Goal: Task Accomplishment & Management: Manage account settings

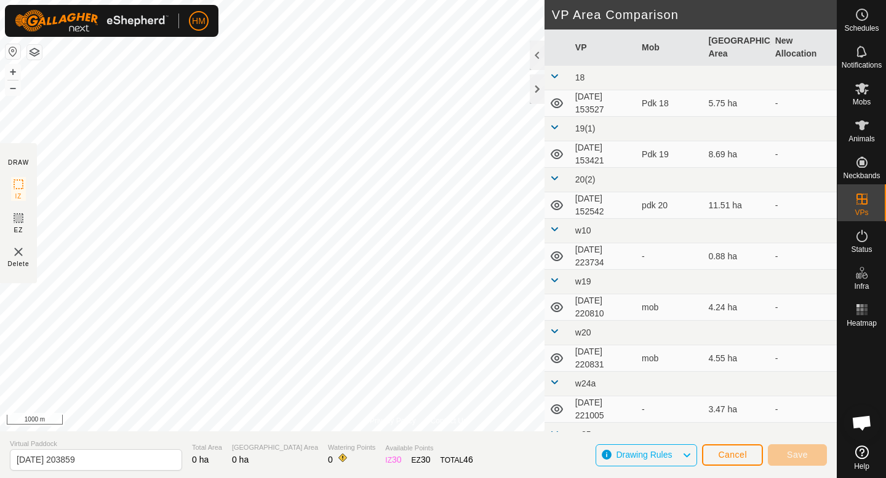
scroll to position [1163, 0]
click at [734, 453] on span "Cancel" at bounding box center [732, 455] width 29 height 10
click at [732, 451] on span "Cancel" at bounding box center [732, 455] width 29 height 10
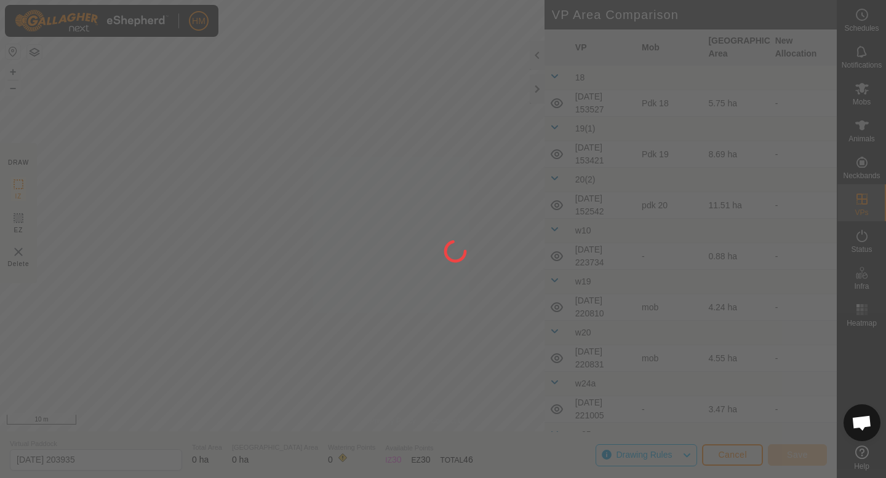
click at [861, 184] on div at bounding box center [443, 239] width 886 height 478
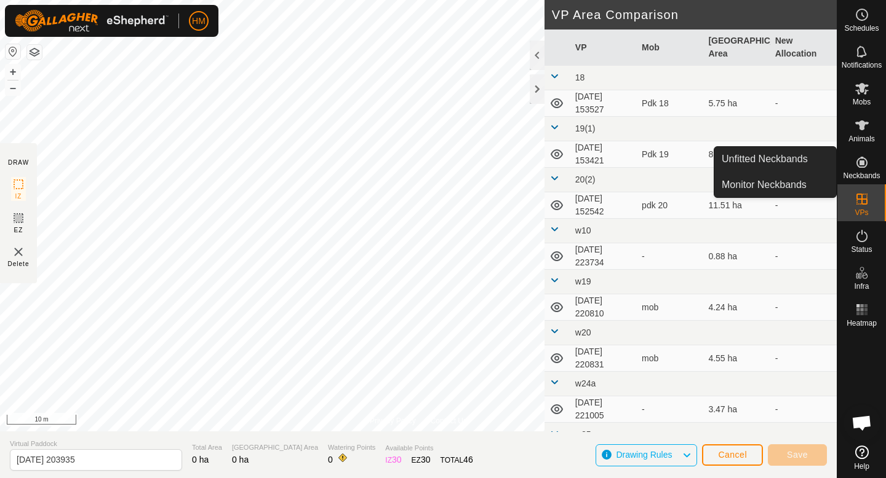
click at [864, 170] on es-neckbands-svg-icon at bounding box center [862, 163] width 22 height 20
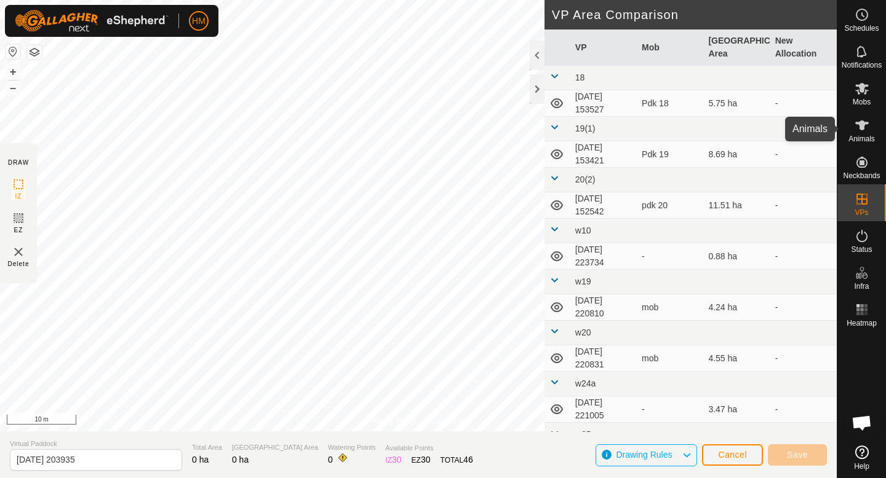
click at [865, 139] on span "Animals" at bounding box center [861, 138] width 26 height 7
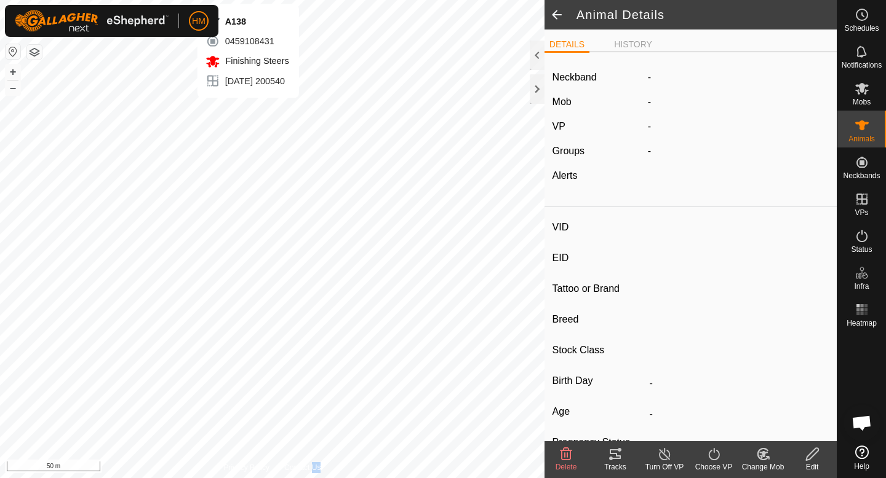
type input "A138"
type input "-"
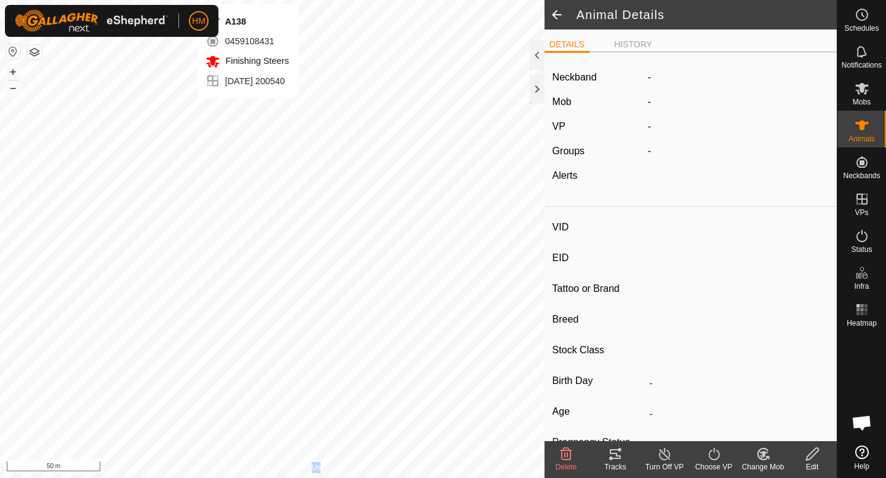
type input "-"
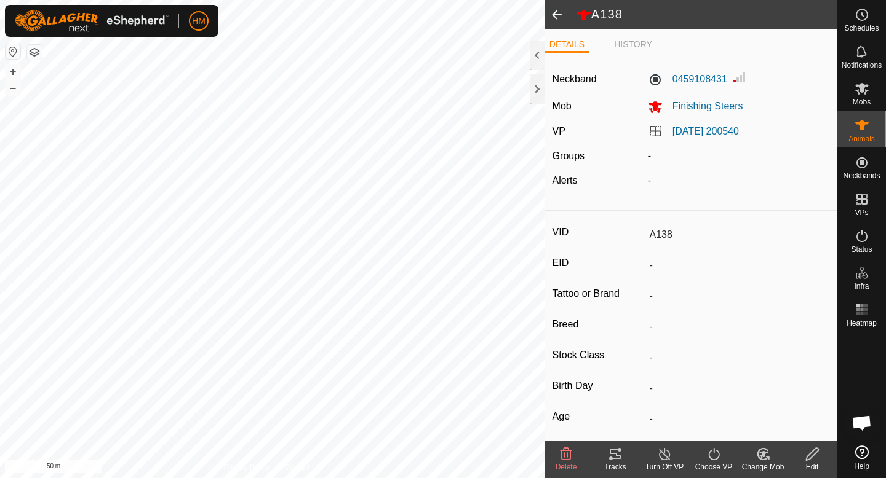
click at [617, 456] on icon at bounding box center [614, 455] width 11 height 10
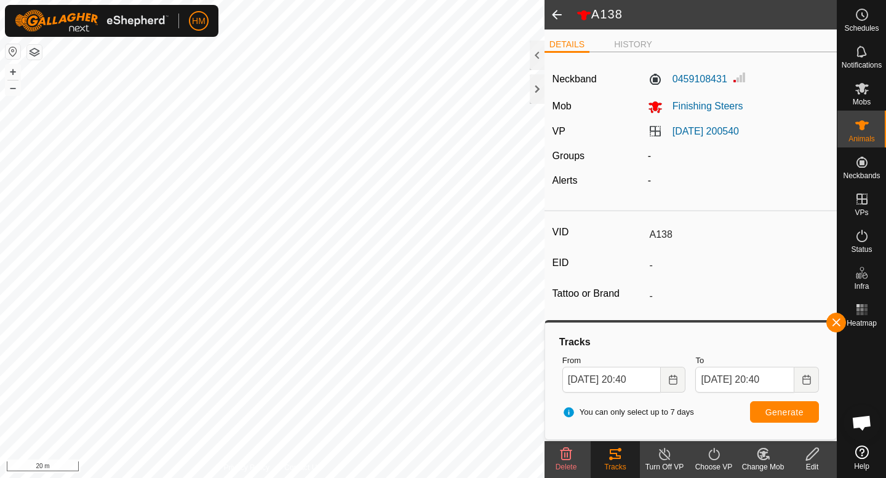
click at [769, 456] on icon at bounding box center [762, 454] width 15 height 15
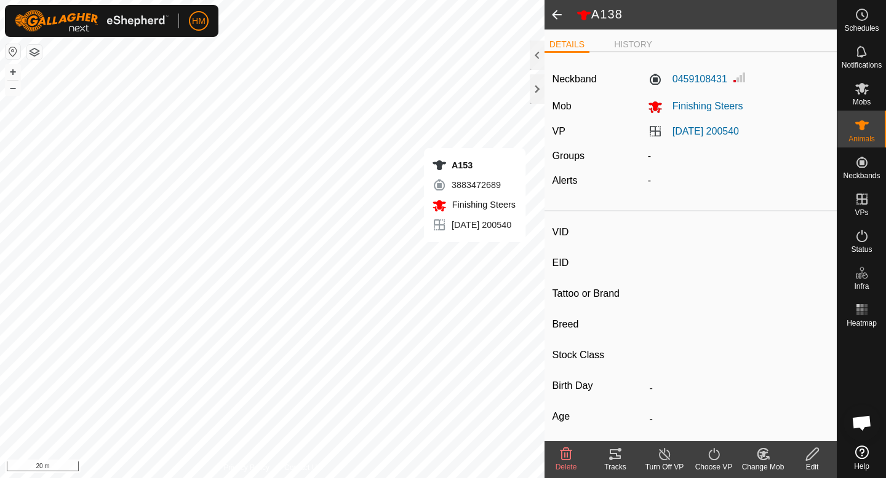
type input "A153"
type input "-"
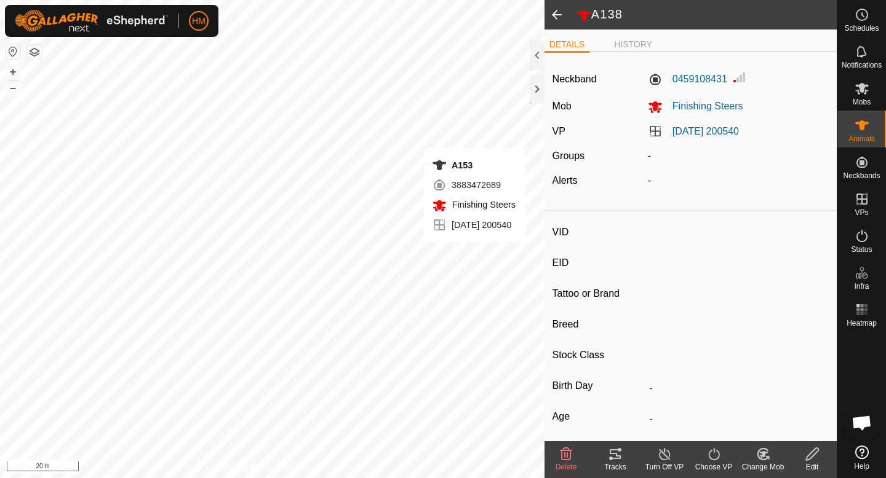
type input "-"
click at [613, 451] on icon at bounding box center [615, 454] width 15 height 15
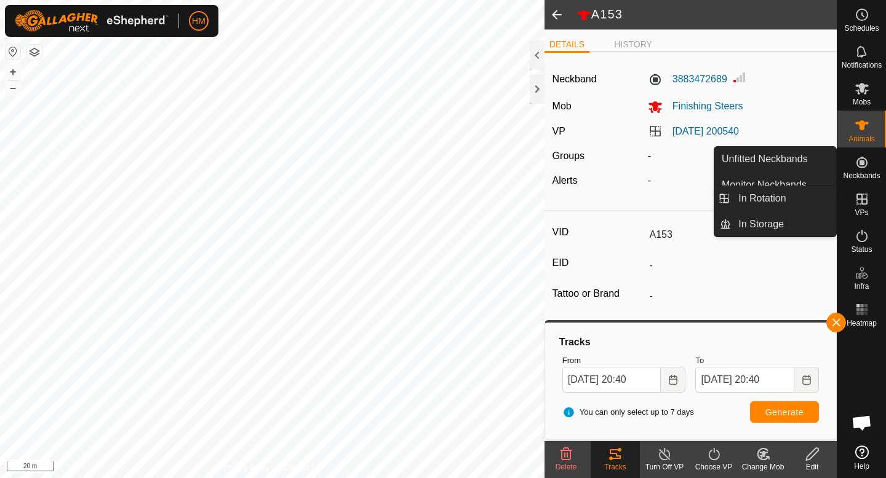
click at [859, 207] on es-virtualpaddocks-svg-icon at bounding box center [862, 199] width 22 height 20
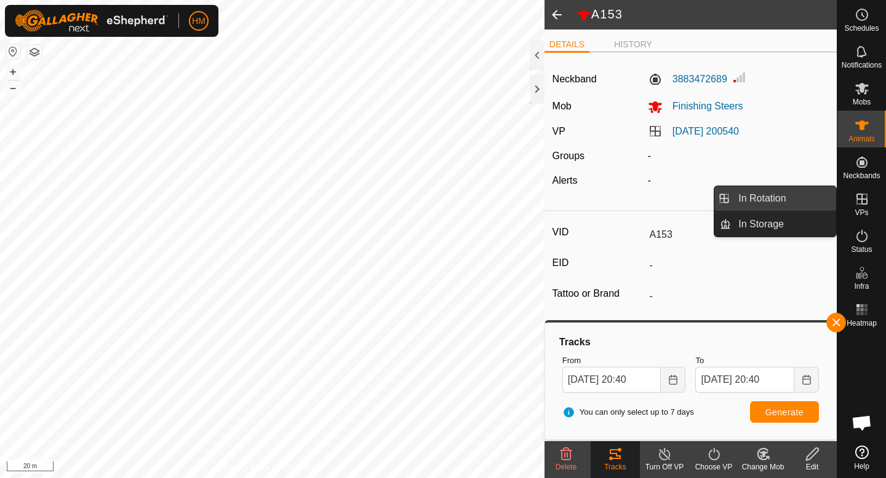
click at [787, 205] on link "In Rotation" at bounding box center [783, 198] width 105 height 25
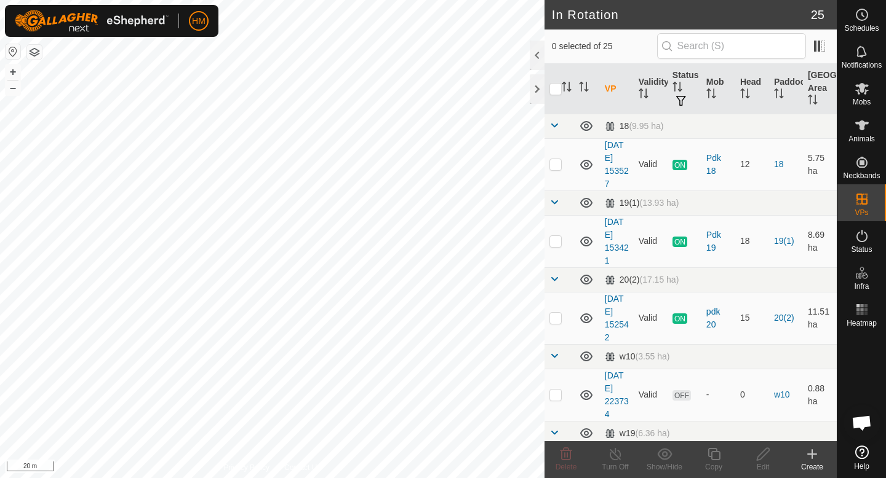
click at [812, 459] on icon at bounding box center [812, 454] width 0 height 9
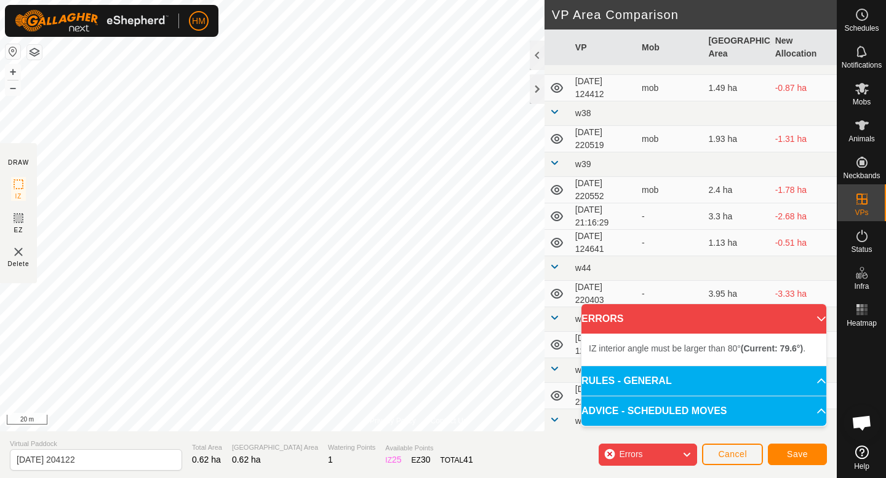
scroll to position [811, 0]
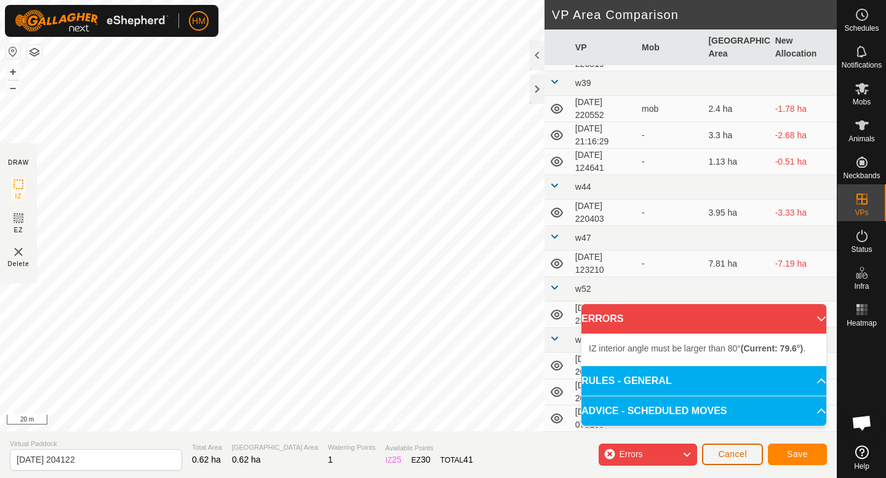
click at [733, 448] on button "Cancel" at bounding box center [732, 455] width 61 height 22
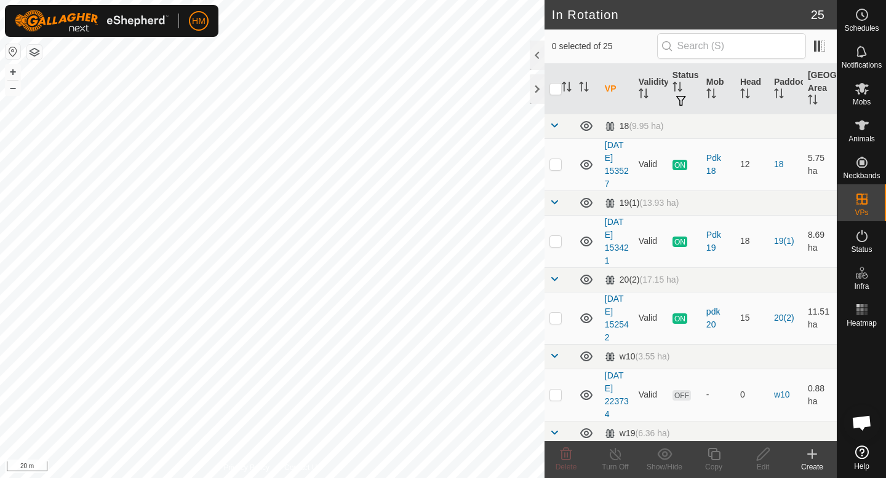
click at [807, 453] on icon at bounding box center [811, 454] width 15 height 15
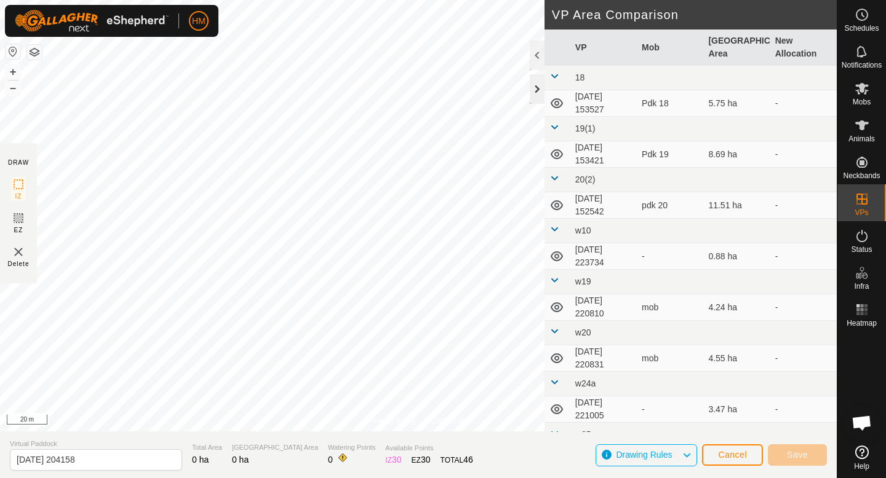
click at [537, 88] on div at bounding box center [537, 89] width 15 height 30
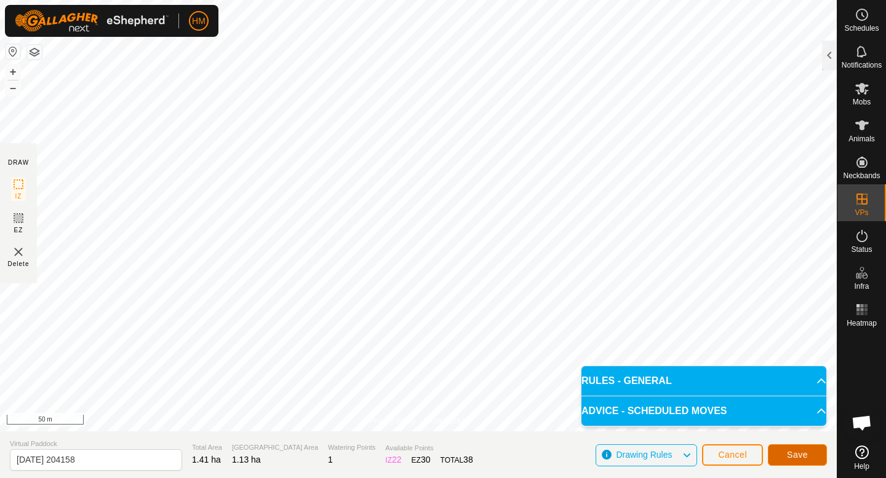
click at [791, 457] on span "Save" at bounding box center [797, 455] width 21 height 10
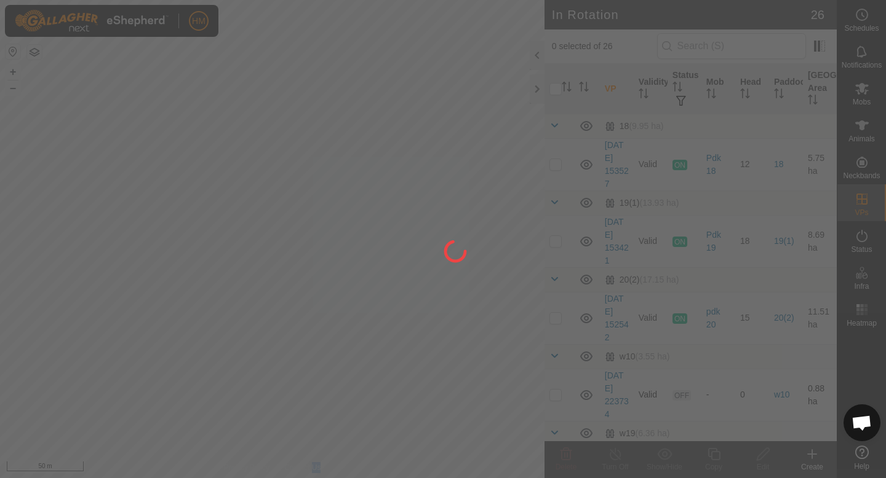
checkbox input "true"
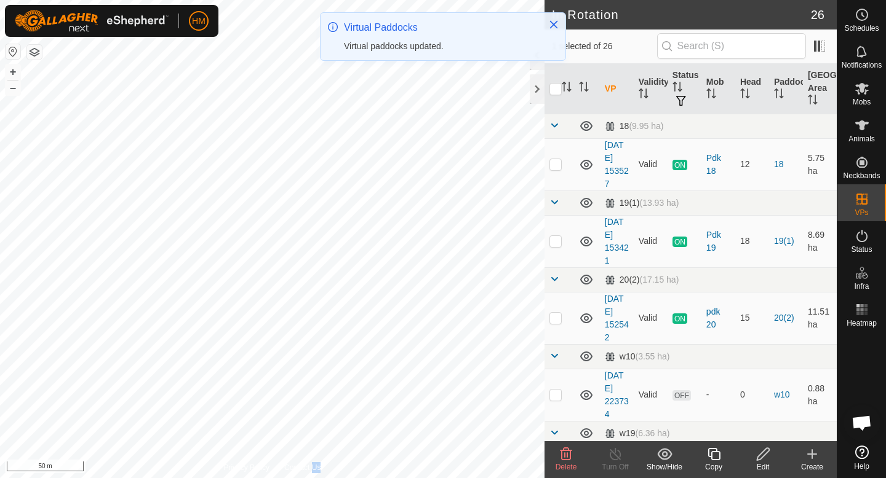
click at [762, 460] on icon at bounding box center [762, 454] width 15 height 15
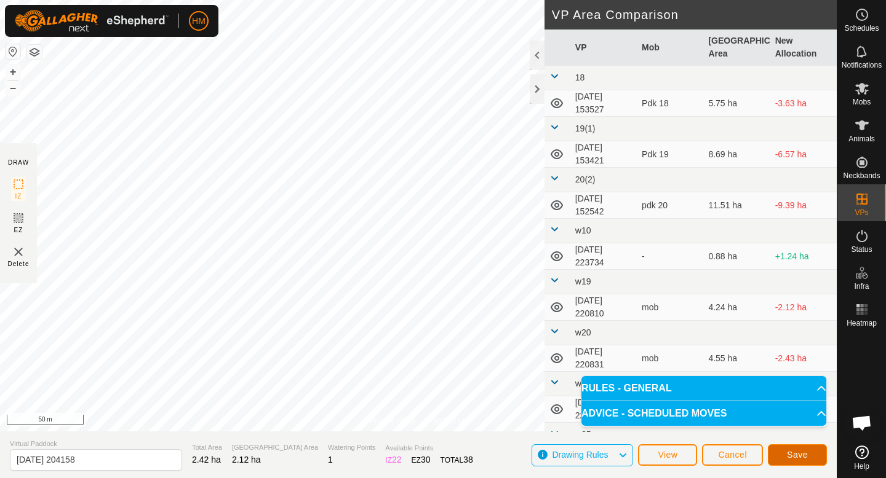
click at [803, 458] on span "Save" at bounding box center [797, 455] width 21 height 10
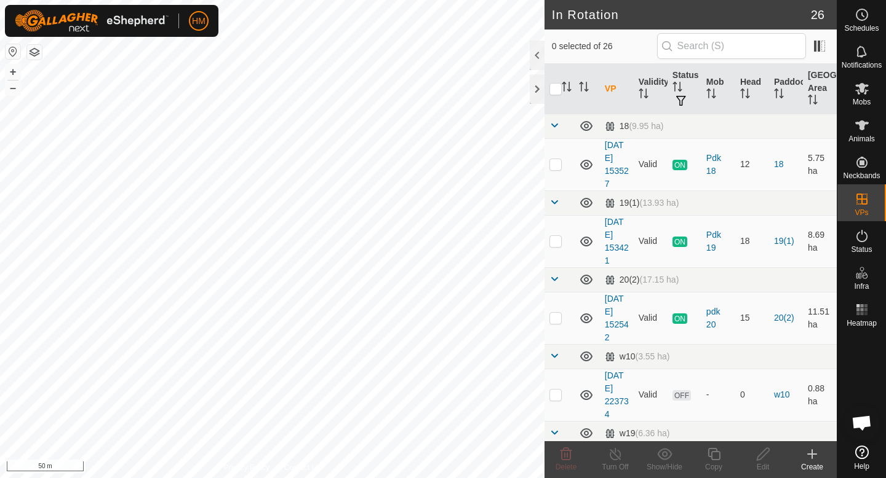
click at [814, 456] on icon at bounding box center [811, 454] width 15 height 15
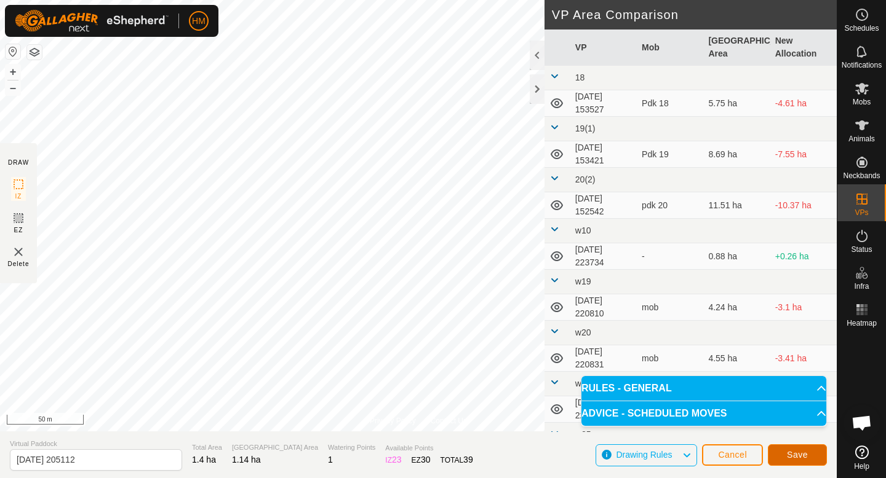
click at [804, 459] on span "Save" at bounding box center [797, 455] width 21 height 10
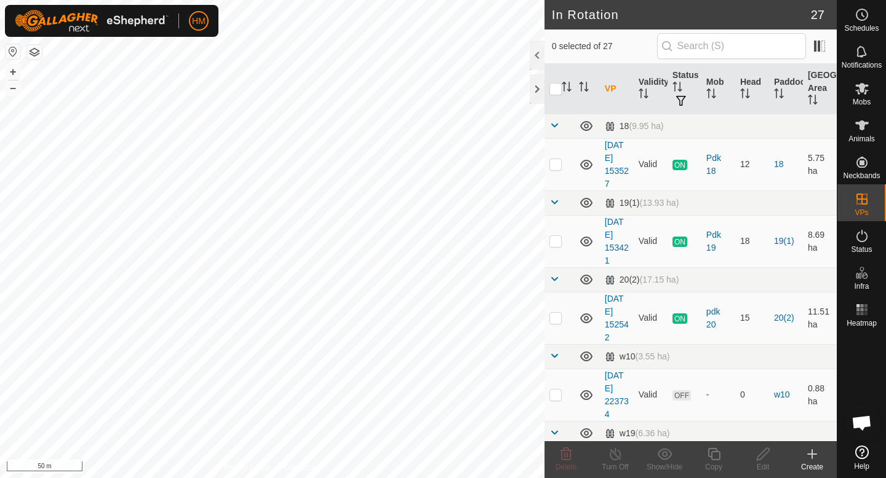
click at [816, 459] on icon at bounding box center [811, 454] width 15 height 15
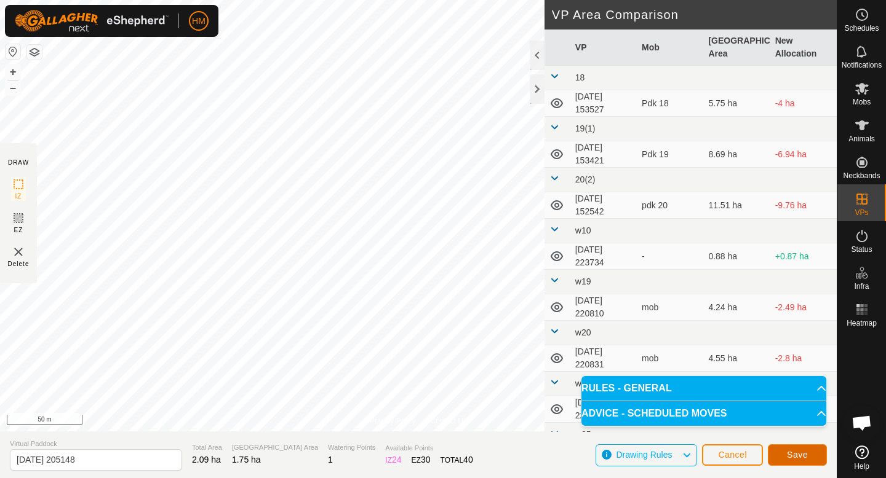
click at [798, 455] on span "Save" at bounding box center [797, 455] width 21 height 10
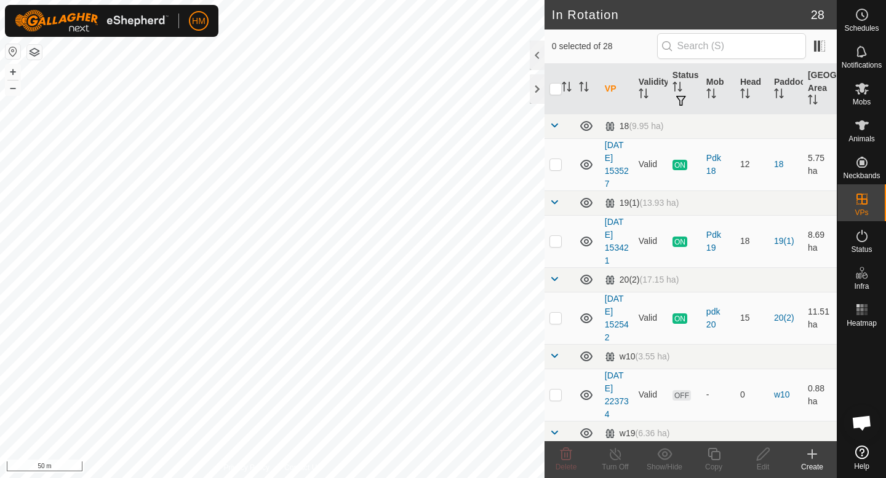
click at [812, 451] on icon at bounding box center [812, 454] width 0 height 9
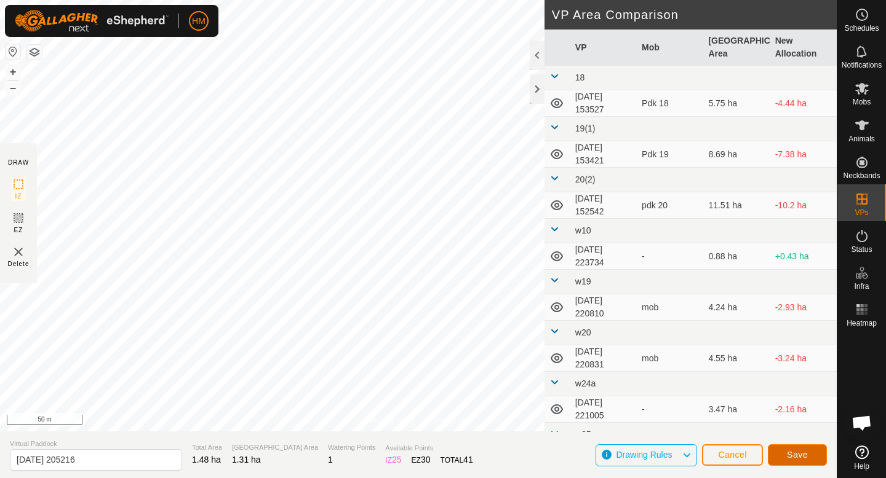
click at [803, 455] on span "Save" at bounding box center [797, 455] width 21 height 10
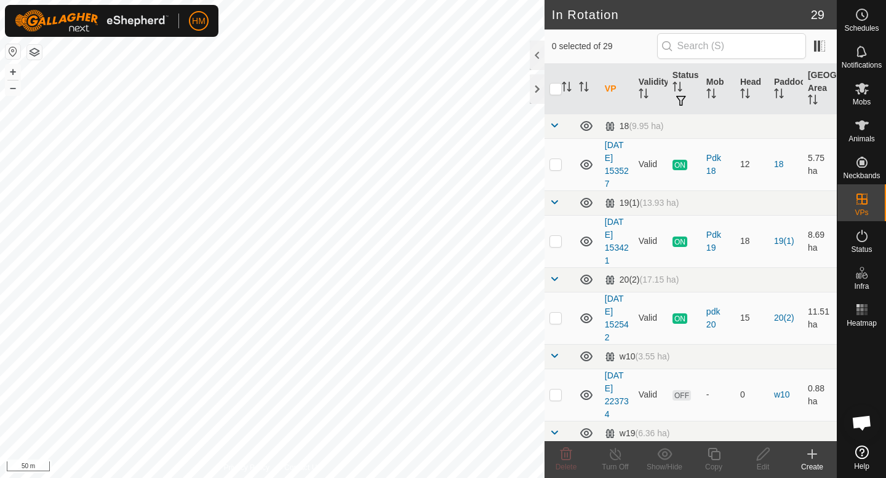
click at [812, 458] on icon at bounding box center [812, 454] width 0 height 9
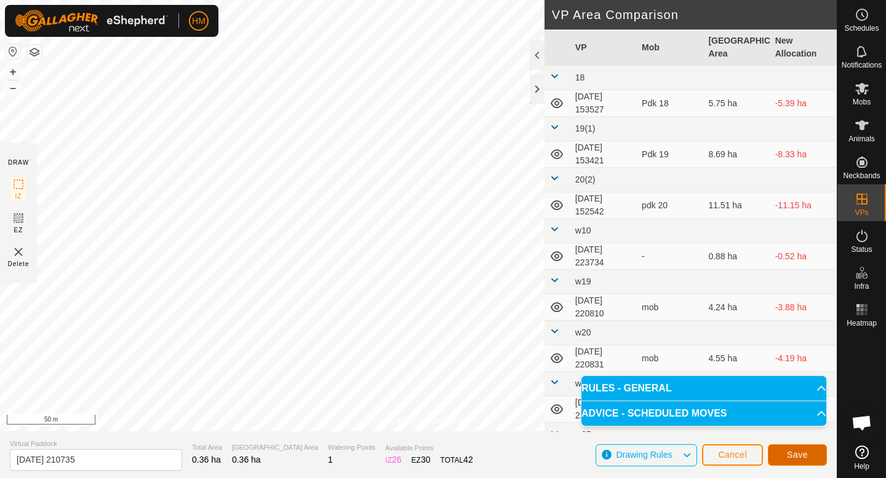
click at [803, 451] on span "Save" at bounding box center [797, 455] width 21 height 10
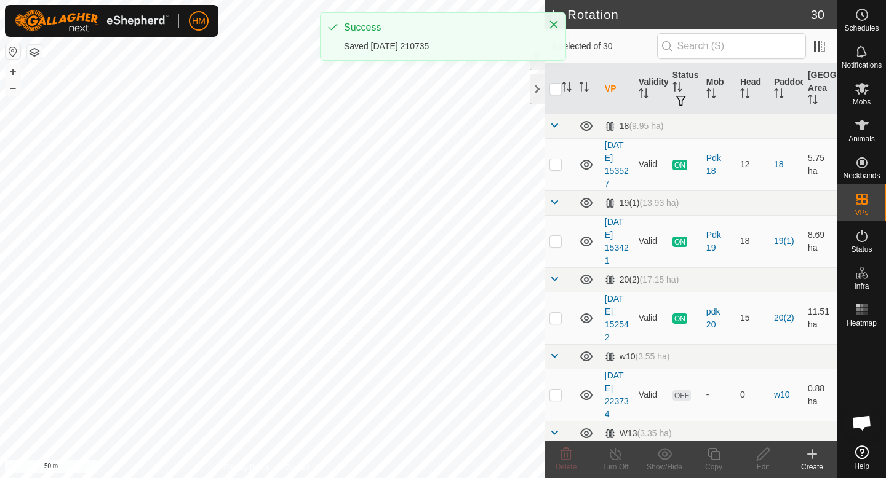
click at [811, 456] on icon at bounding box center [811, 454] width 15 height 15
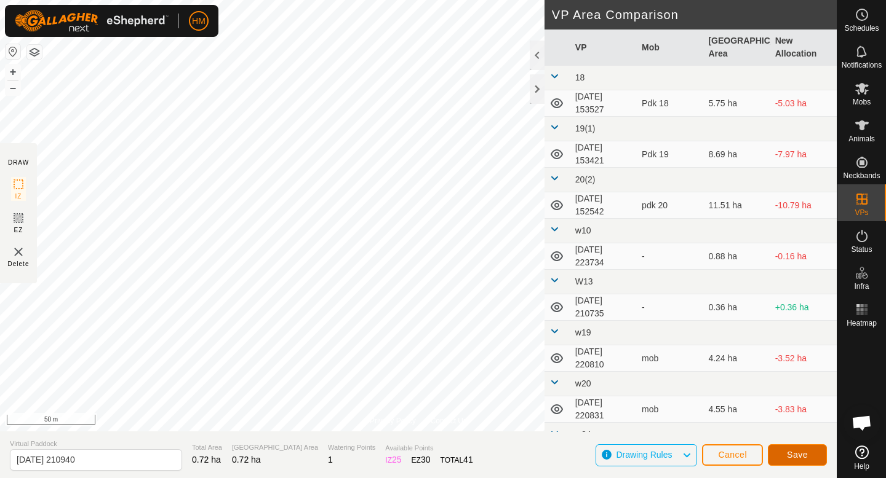
click at [791, 456] on span "Save" at bounding box center [797, 455] width 21 height 10
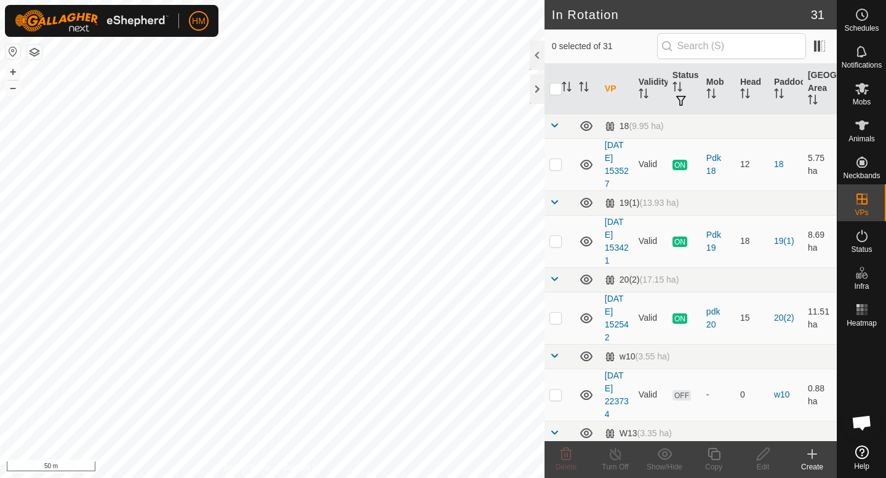
click at [808, 449] on icon at bounding box center [811, 454] width 15 height 15
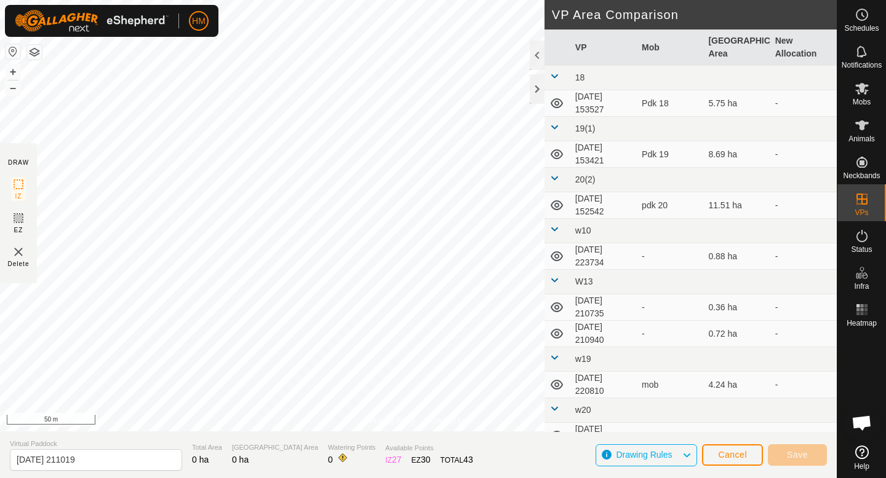
click at [164, 98] on div "HM Schedules Notifications Mobs Animals Neckbands VPs Status Infra Heatmap Help…" at bounding box center [443, 239] width 886 height 478
click at [811, 451] on button "Save" at bounding box center [797, 456] width 59 height 22
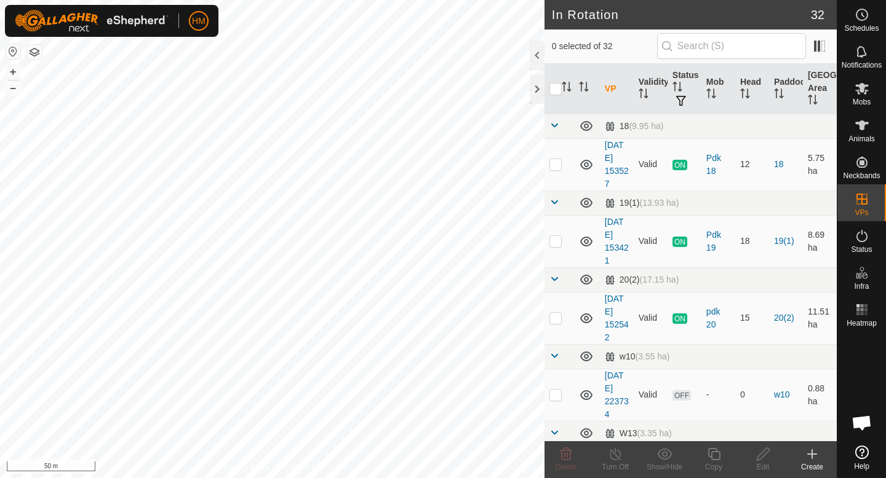
click at [811, 457] on icon at bounding box center [811, 454] width 15 height 15
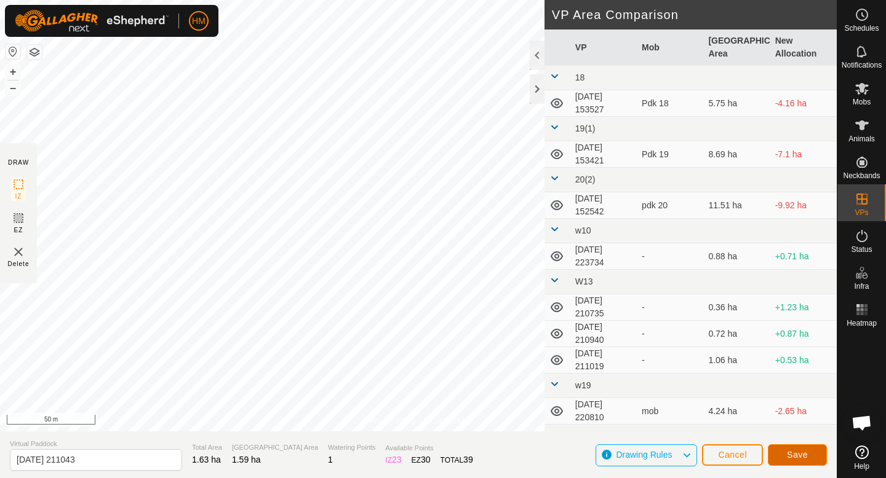
click at [798, 455] on span "Save" at bounding box center [797, 455] width 21 height 10
